Goal: Task Accomplishment & Management: Use online tool/utility

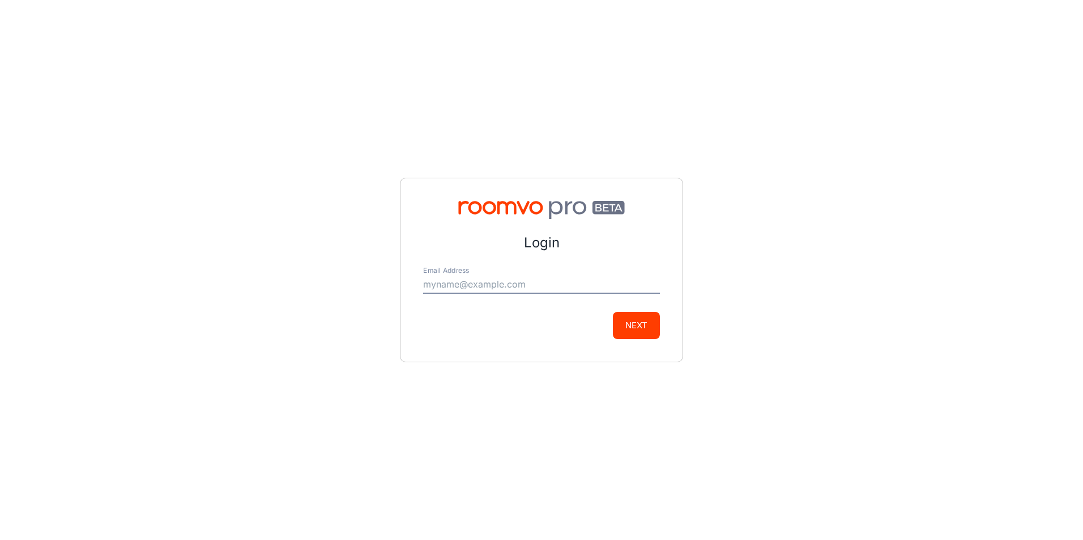
click at [446, 292] on input "Email Address" at bounding box center [541, 285] width 237 height 18
type input "[PERSON_NAME][EMAIL_ADDRESS][DOMAIN_NAME]"
drag, startPoint x: 569, startPoint y: 278, endPoint x: 419, endPoint y: 294, distance: 150.4
click at [419, 294] on div "Login Email Address [PERSON_NAME][EMAIL_ADDRESS][DOMAIN_NAME] Next" at bounding box center [541, 270] width 283 height 185
type input "[PERSON_NAME][EMAIL_ADDRESS][DOMAIN_NAME]"
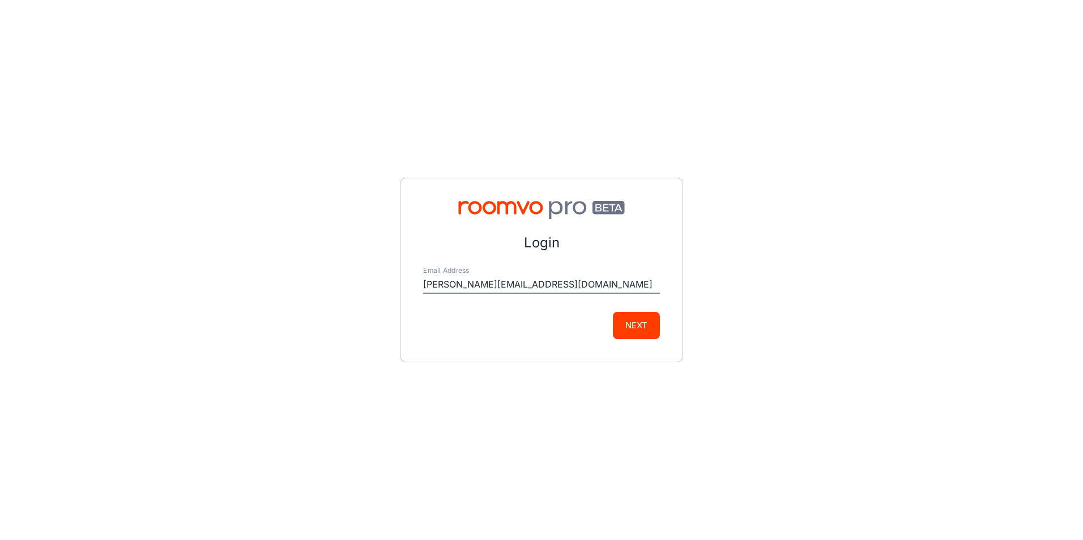
click at [632, 323] on button "Next" at bounding box center [636, 325] width 47 height 27
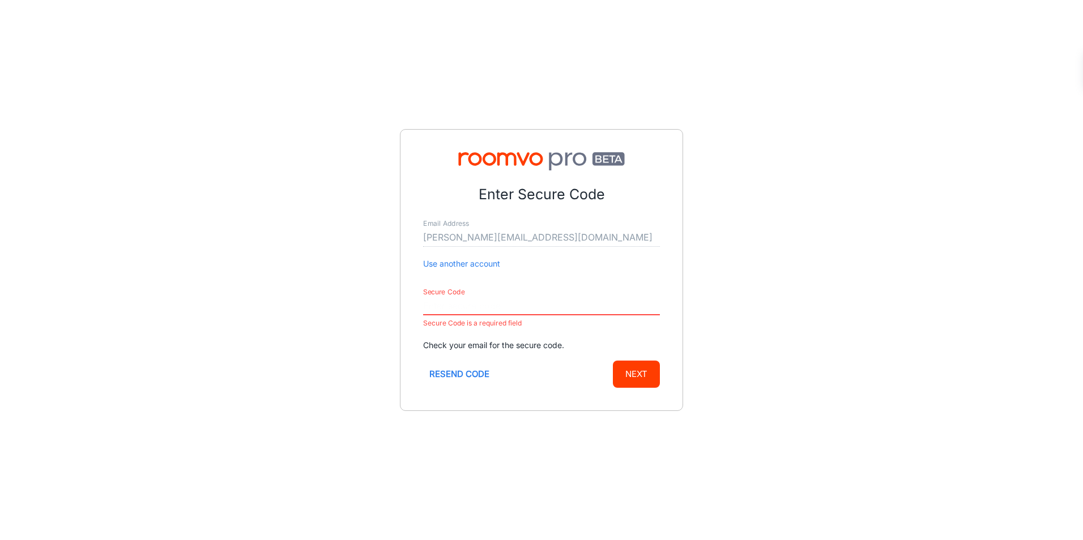
paste input "491120"
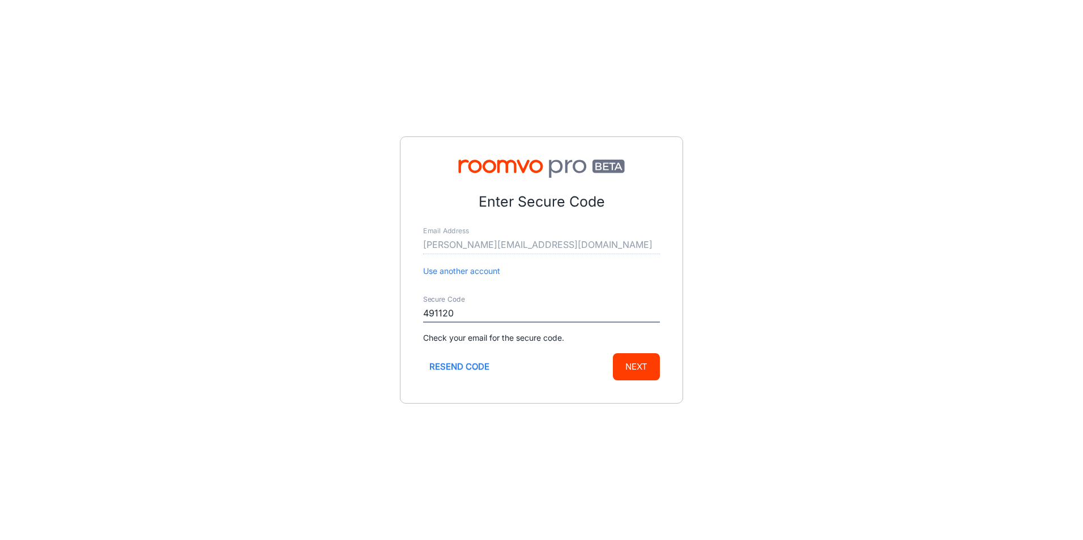
type input "491120"
click at [629, 367] on button "Next" at bounding box center [636, 366] width 47 height 27
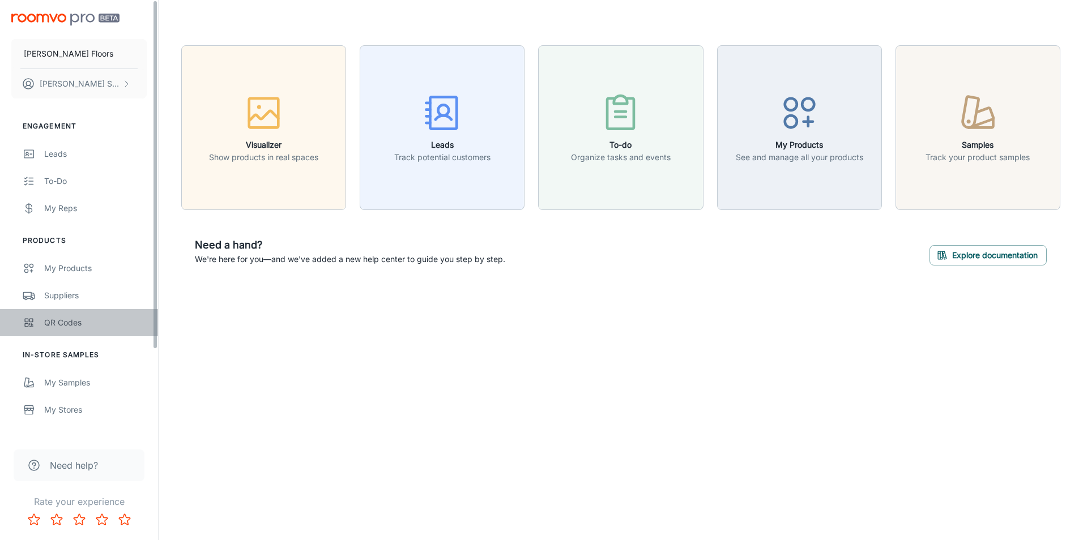
click at [99, 330] on link "QR Codes" at bounding box center [79, 322] width 158 height 27
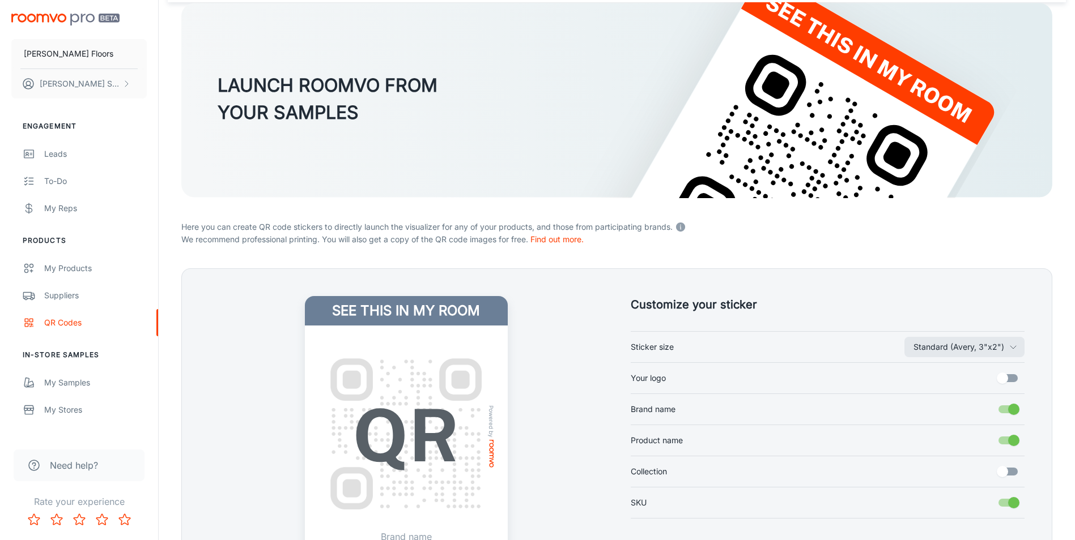
scroll to position [170, 0]
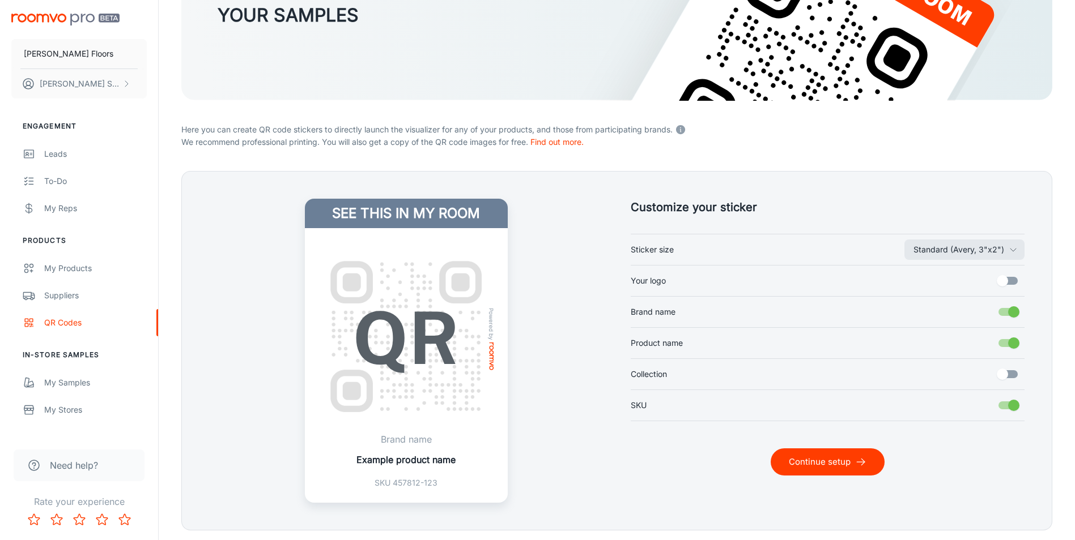
click at [1013, 281] on input "Your logo" at bounding box center [1002, 281] width 65 height 22
checkbox input "true"
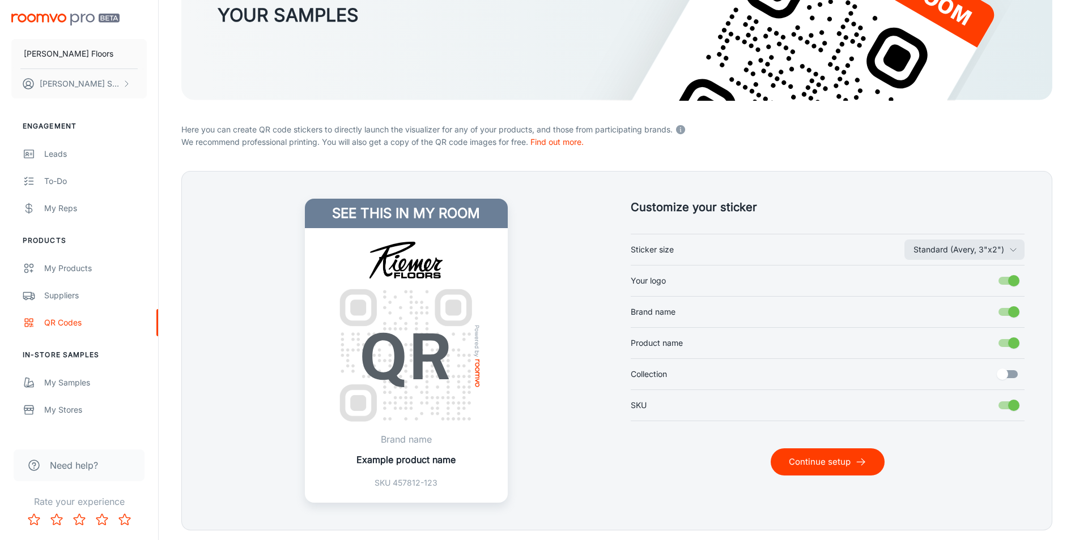
click at [832, 468] on button "Continue setup" at bounding box center [827, 462] width 114 height 27
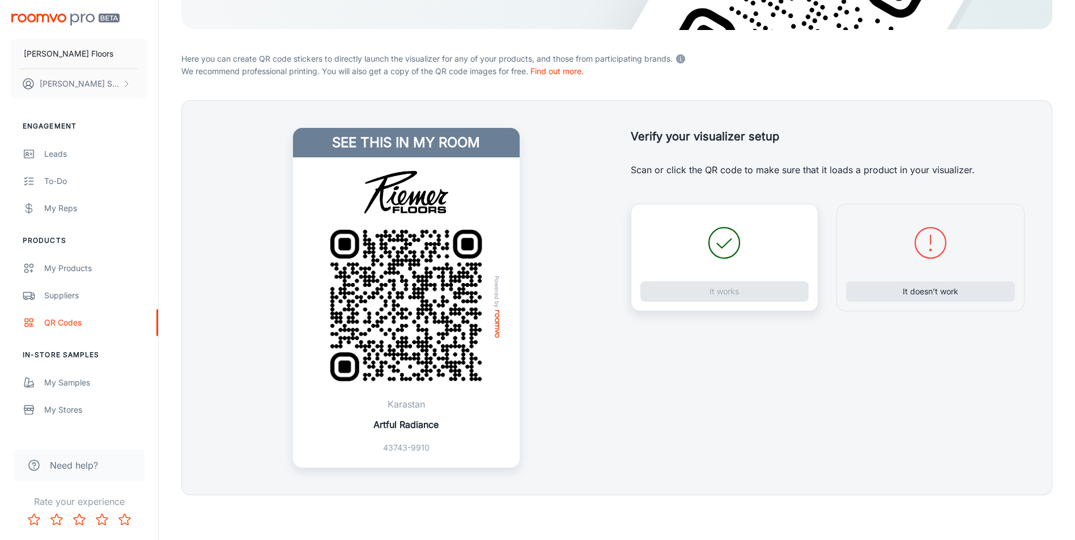
scroll to position [241, 0]
click at [693, 289] on button "It works" at bounding box center [724, 291] width 169 height 20
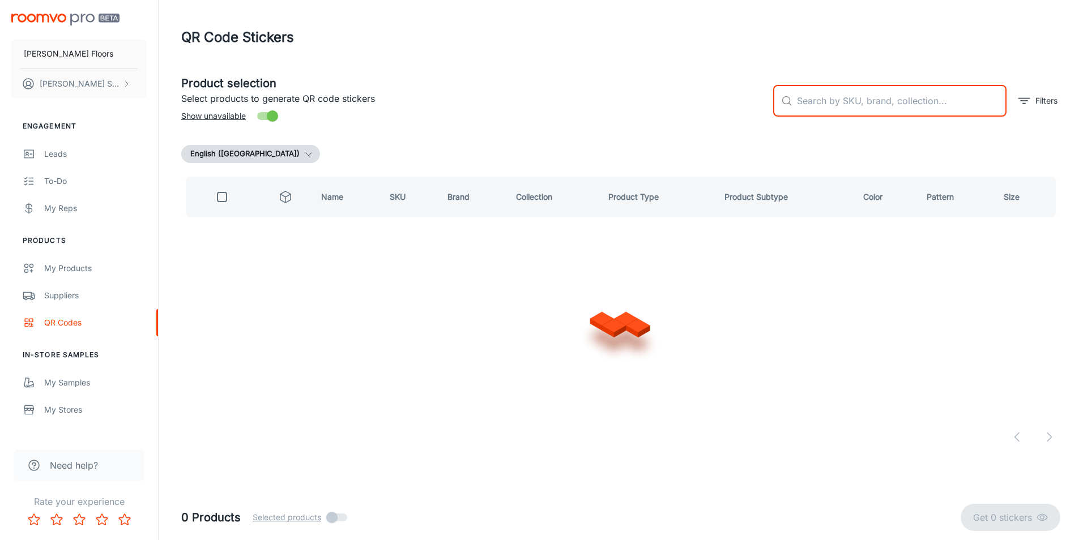
click at [852, 107] on input "text" at bounding box center [902, 101] width 210 height 32
type input "[GEOGRAPHIC_DATA]"
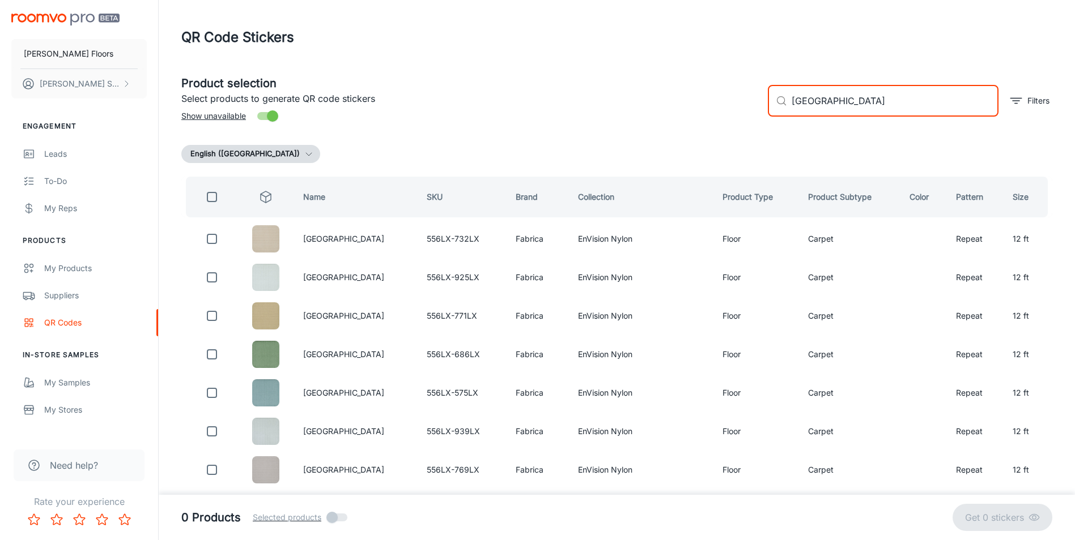
drag, startPoint x: 851, startPoint y: 101, endPoint x: 753, endPoint y: 101, distance: 98.0
click at [753, 101] on div "Product selection Select products to generate QR code stickers Show unavailable…" at bounding box center [612, 96] width 880 height 61
type input "u"
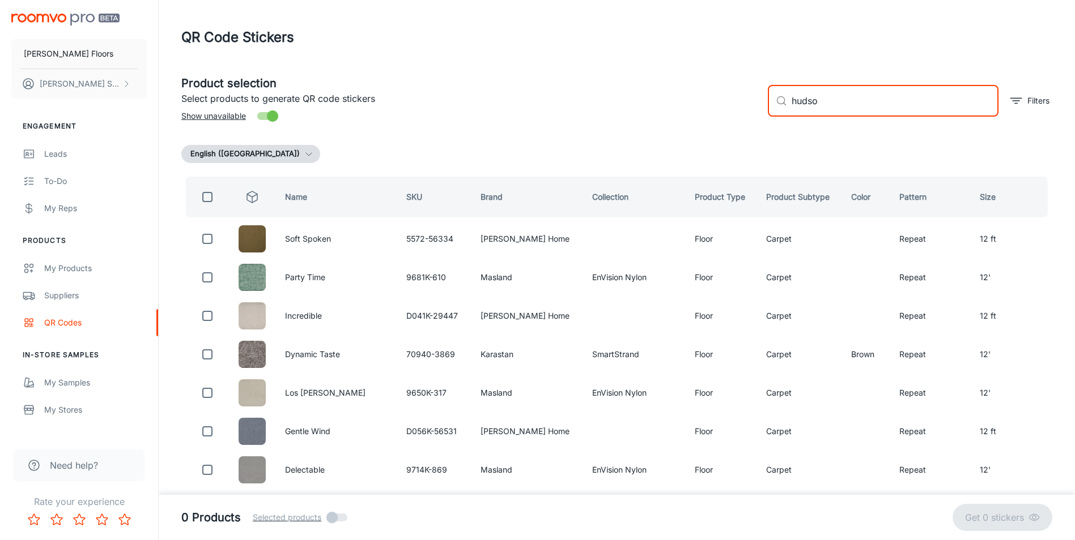
type input "[PERSON_NAME]"
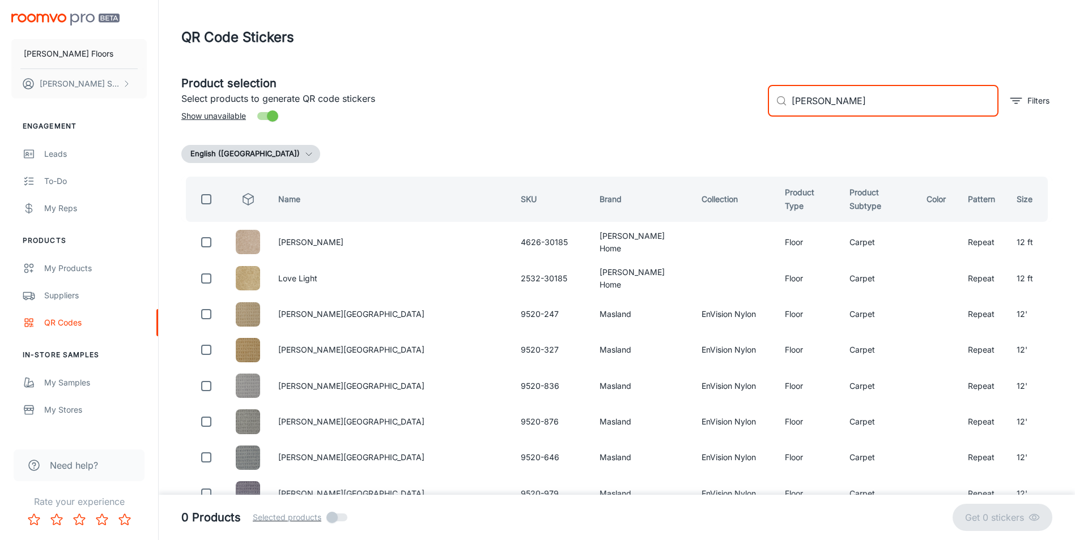
drag, startPoint x: 842, startPoint y: 100, endPoint x: 774, endPoint y: 108, distance: 68.4
click at [774, 108] on div "​ [PERSON_NAME] ​" at bounding box center [883, 101] width 231 height 32
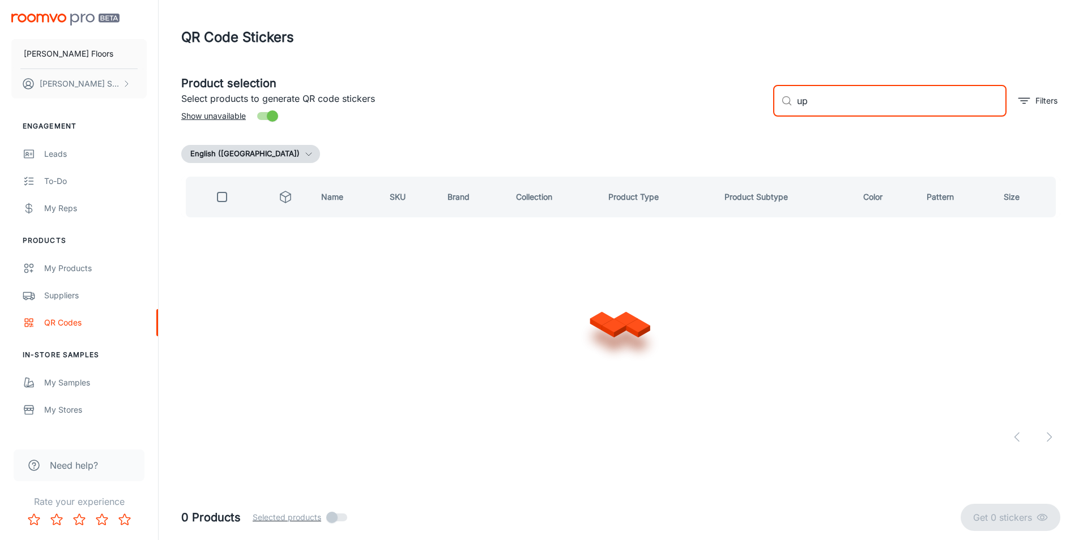
type input "u"
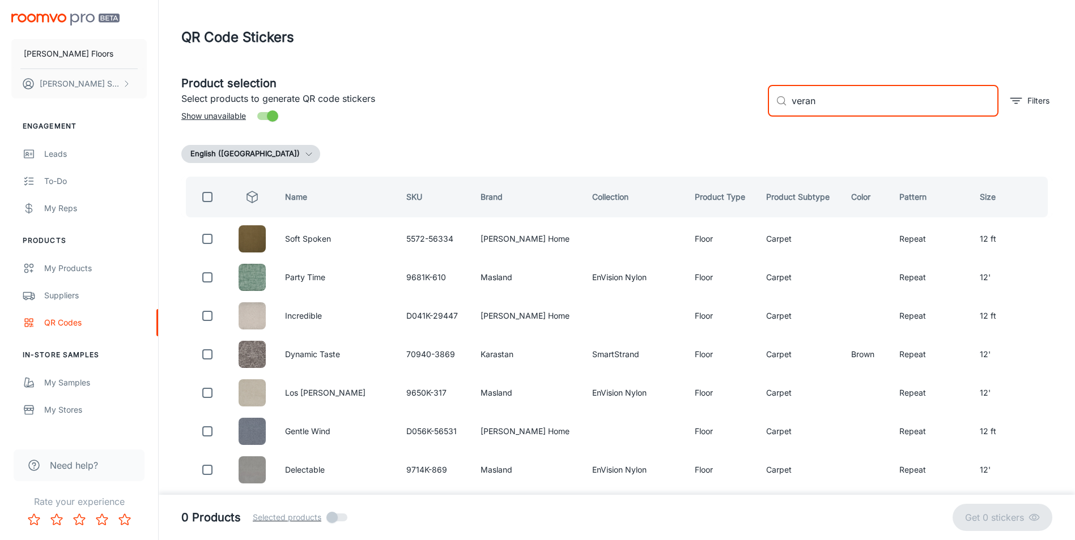
type input "verano"
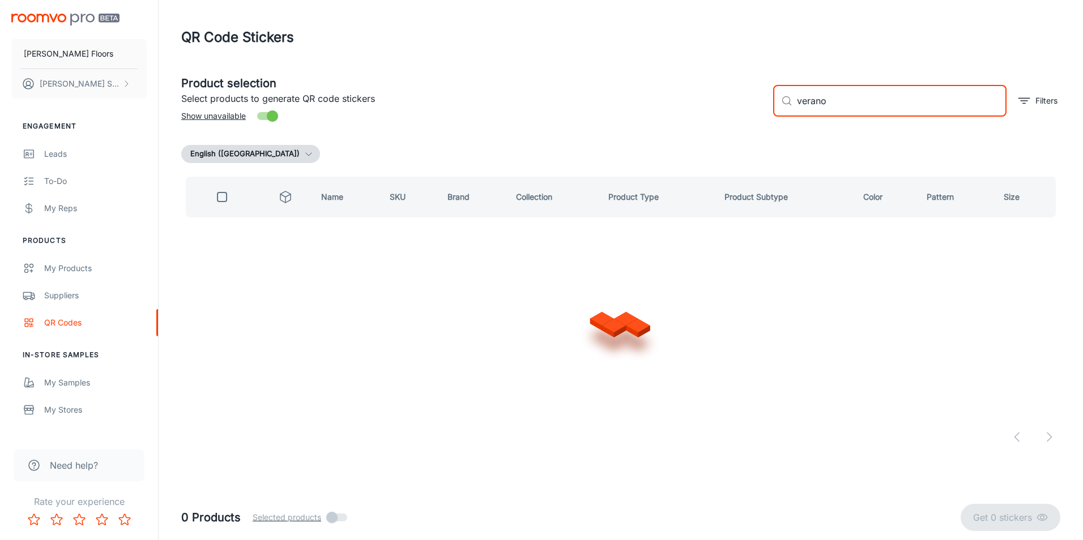
checkbox input "true"
type input "v"
checkbox input "false"
type input "n"
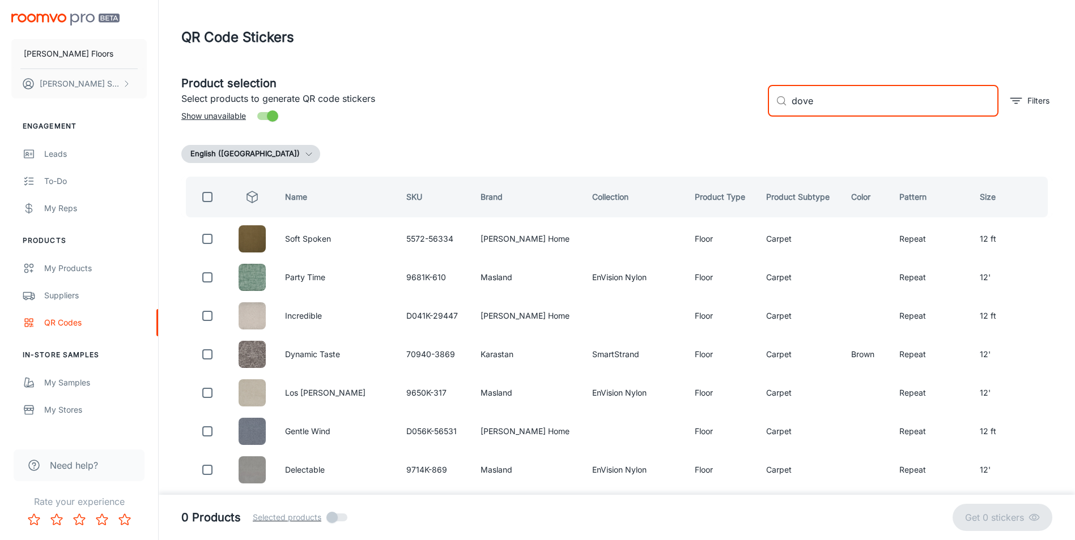
type input "dover"
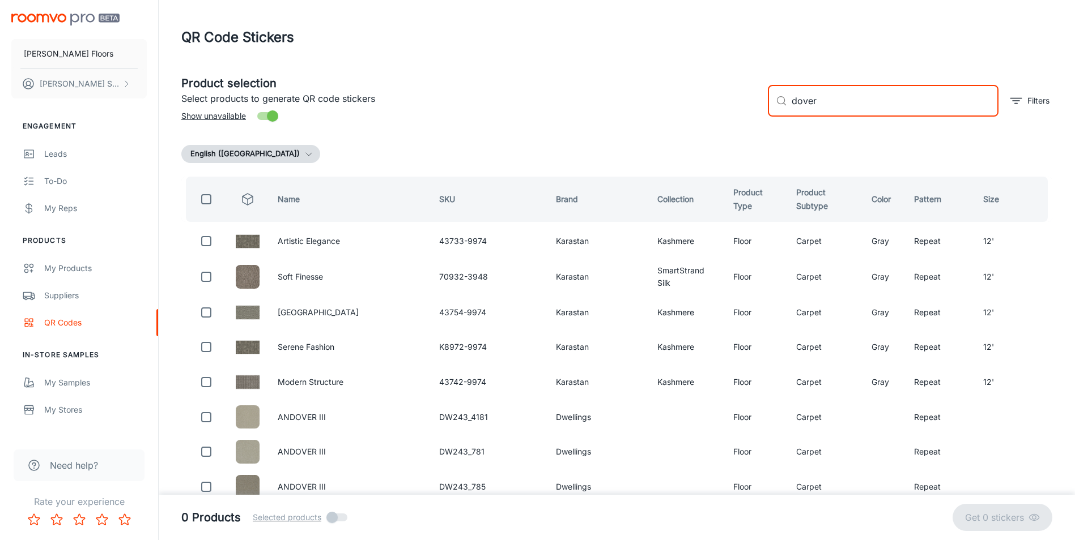
drag, startPoint x: 814, startPoint y: 101, endPoint x: 785, endPoint y: 103, distance: 29.5
click at [785, 103] on div "​ dover ​" at bounding box center [883, 101] width 231 height 32
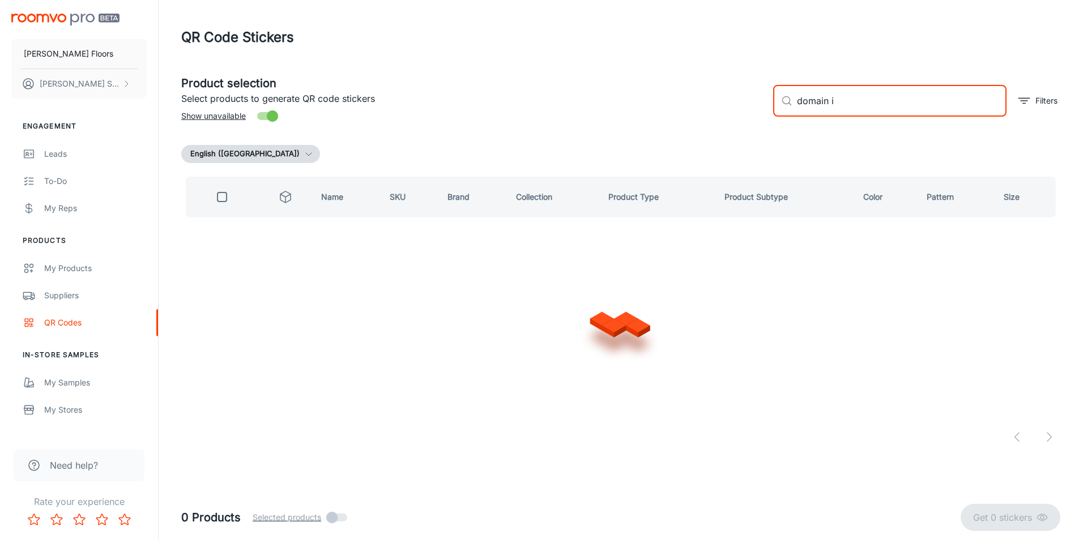
type input "domain ii"
checkbox input "true"
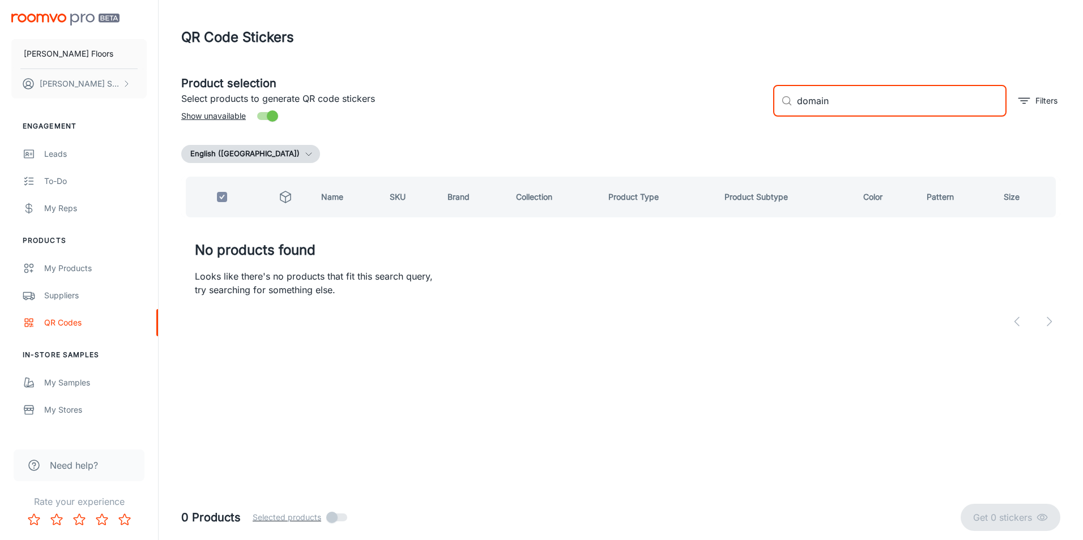
type input "domain"
checkbox input "false"
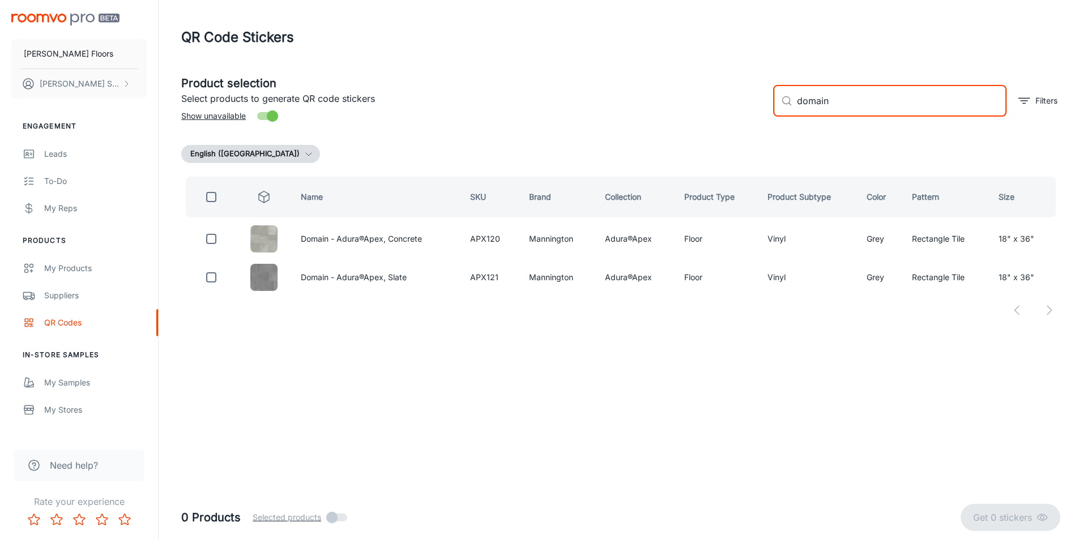
type input "domaine"
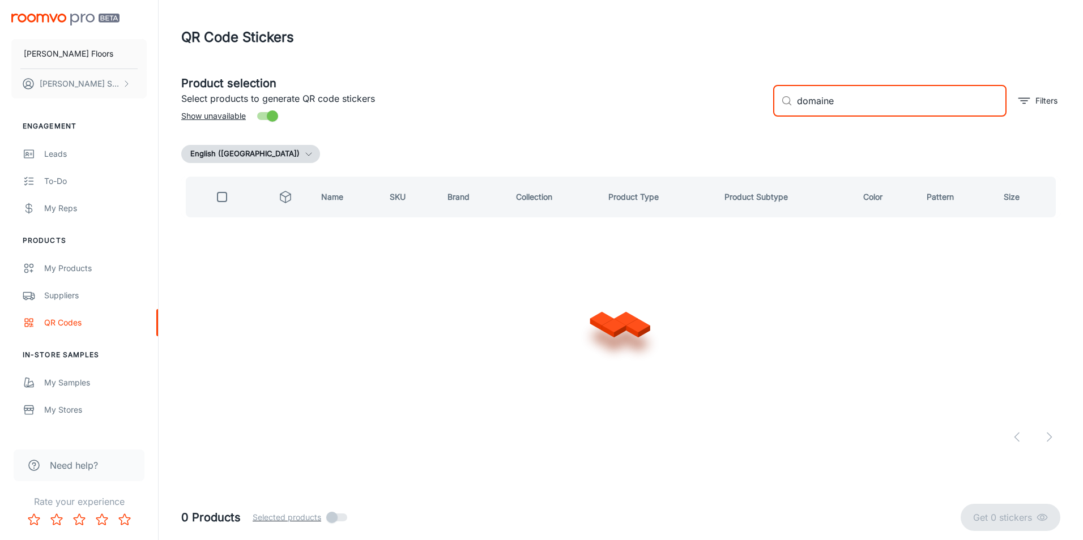
checkbox input "true"
